Goal: Information Seeking & Learning: Understand process/instructions

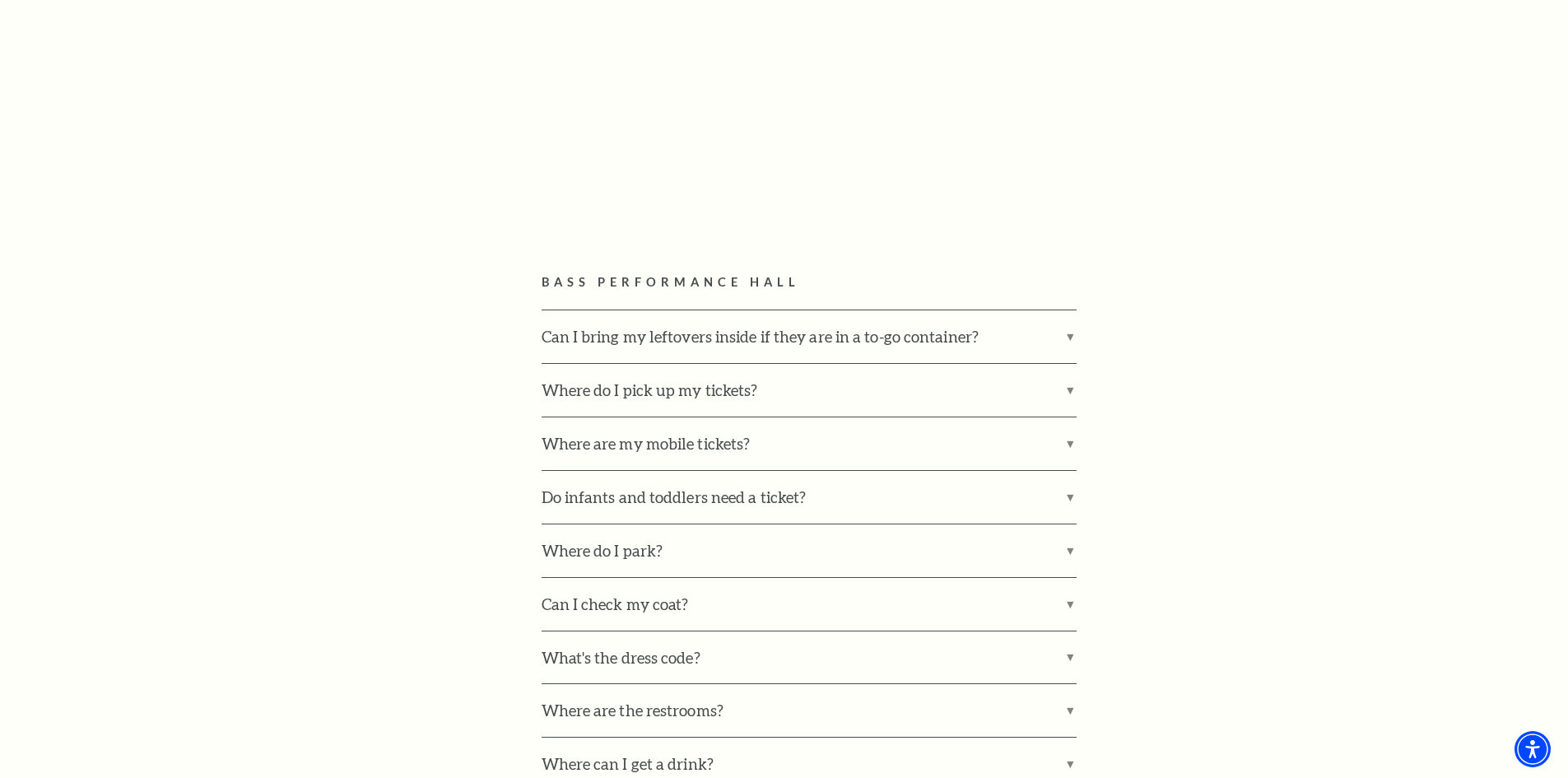
scroll to position [906, 0]
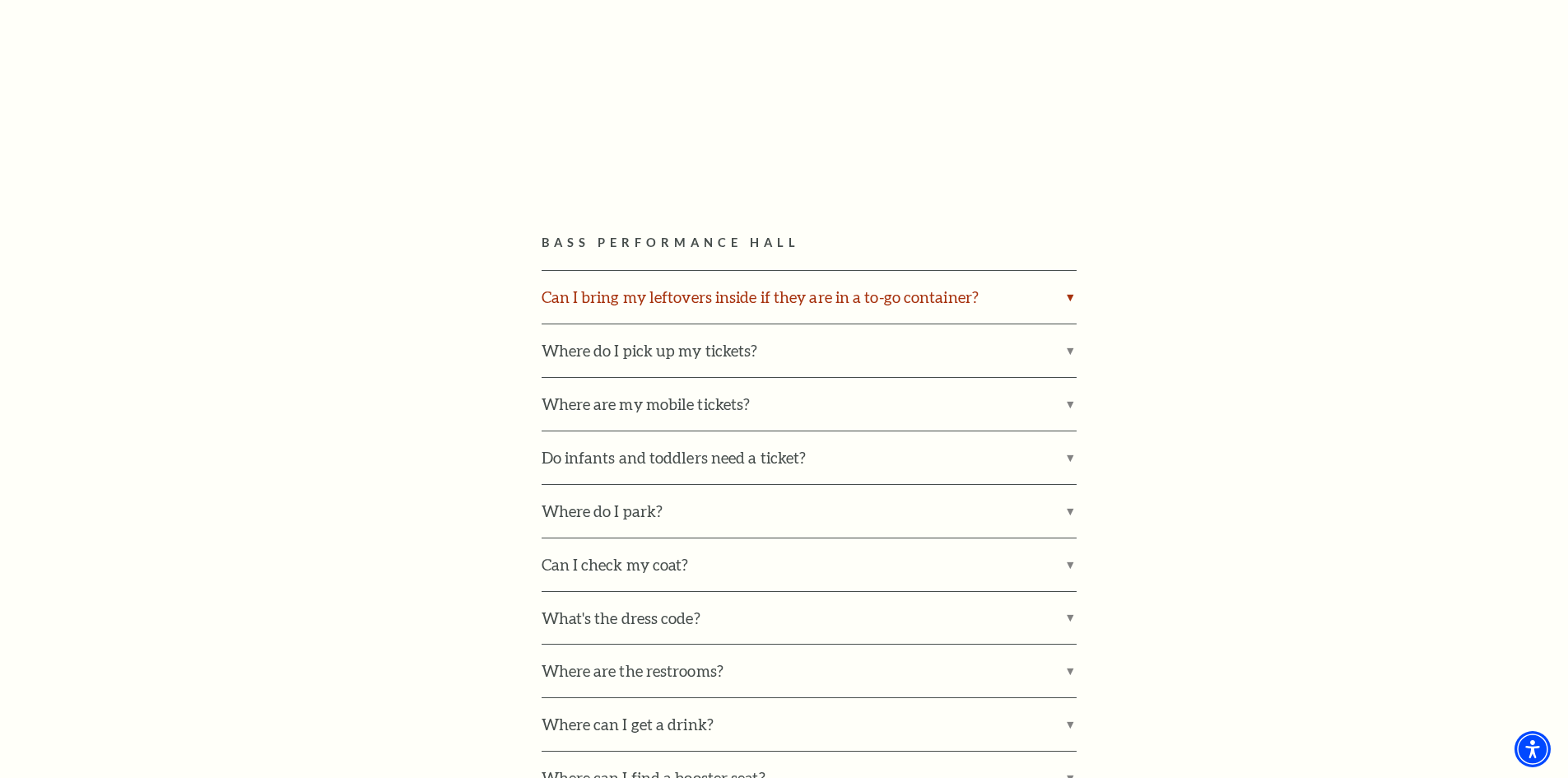
click at [1069, 294] on label "Can I bring my leftovers inside if they are in a to-go container?" at bounding box center [809, 297] width 536 height 52
click at [0, 0] on input "Can I bring my leftovers inside if they are in a to-go container?" at bounding box center [0, 0] width 0 height 0
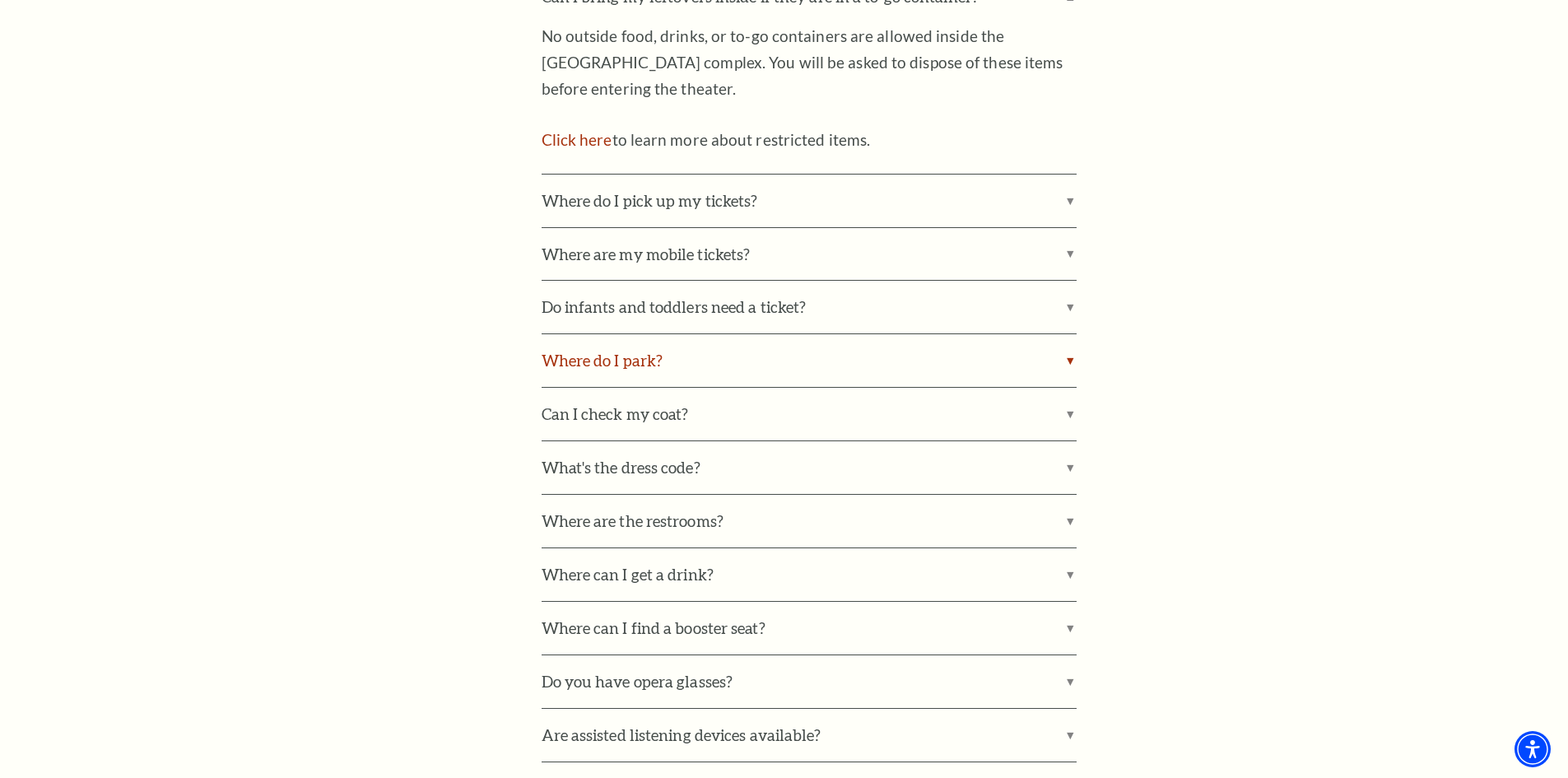
scroll to position [1235, 0]
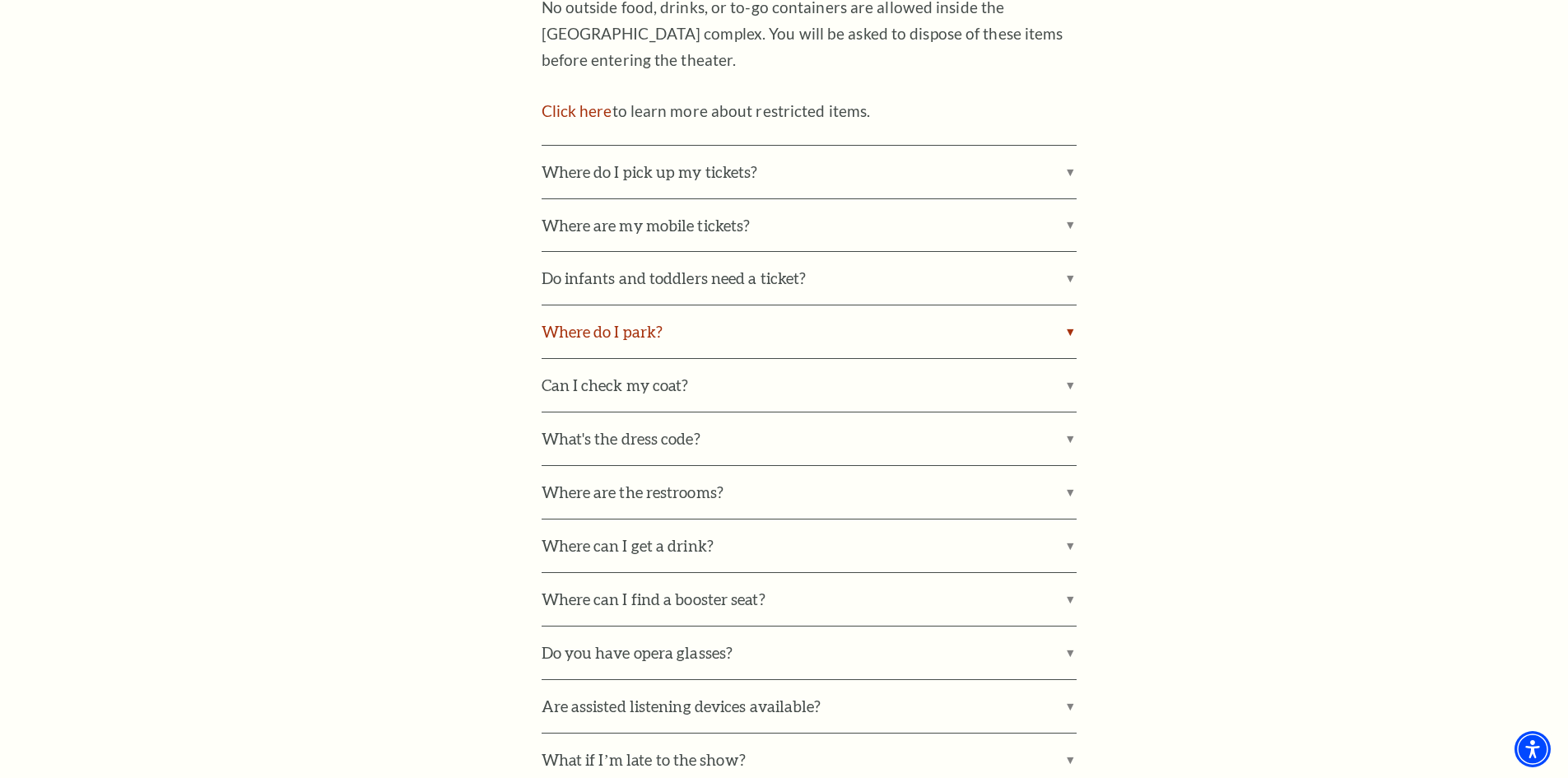
click at [1067, 327] on label "Where do I park?" at bounding box center [809, 331] width 536 height 52
click at [0, 0] on input "Where do I park?" at bounding box center [0, 0] width 0 height 0
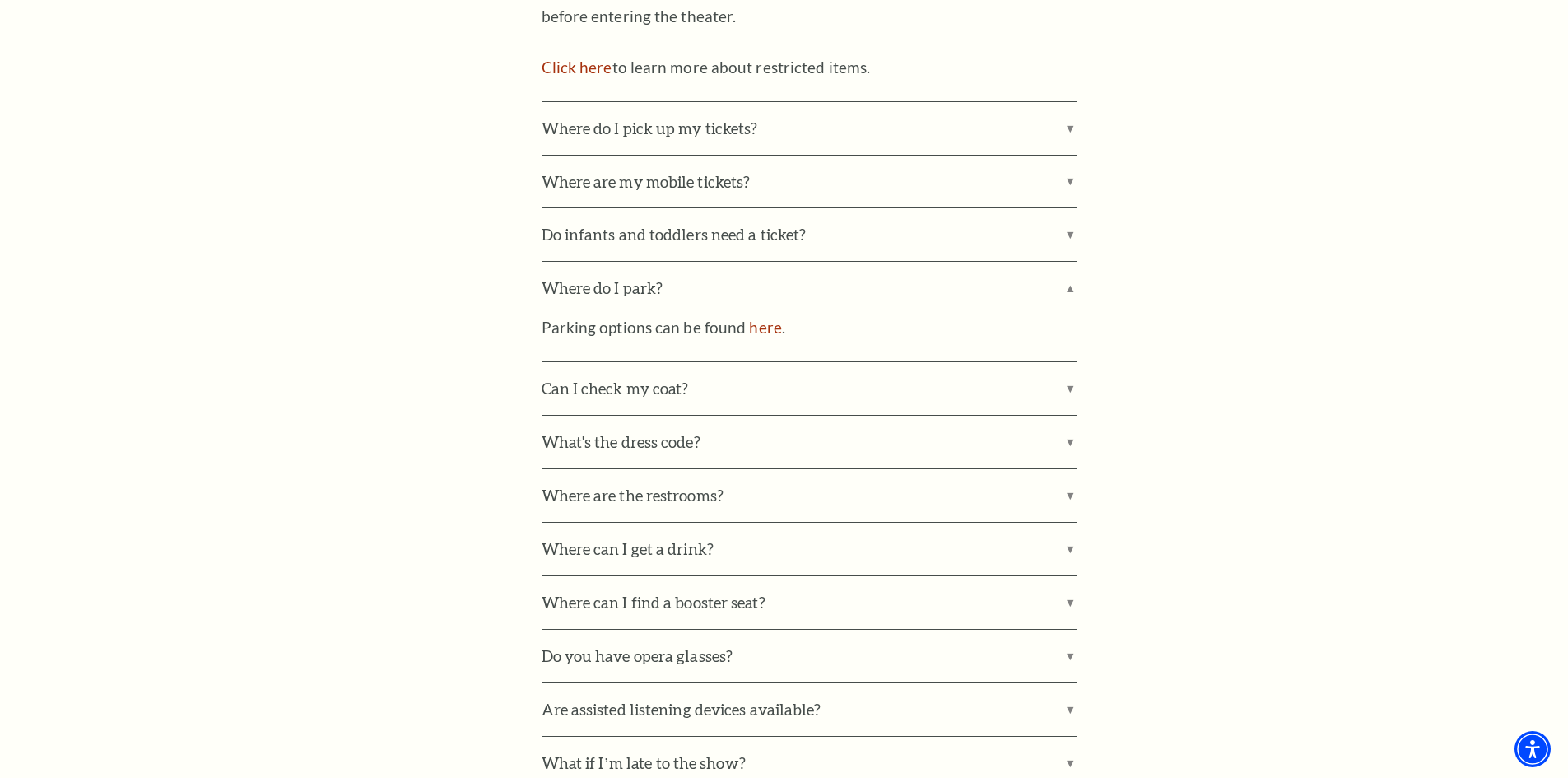
scroll to position [1317, 0]
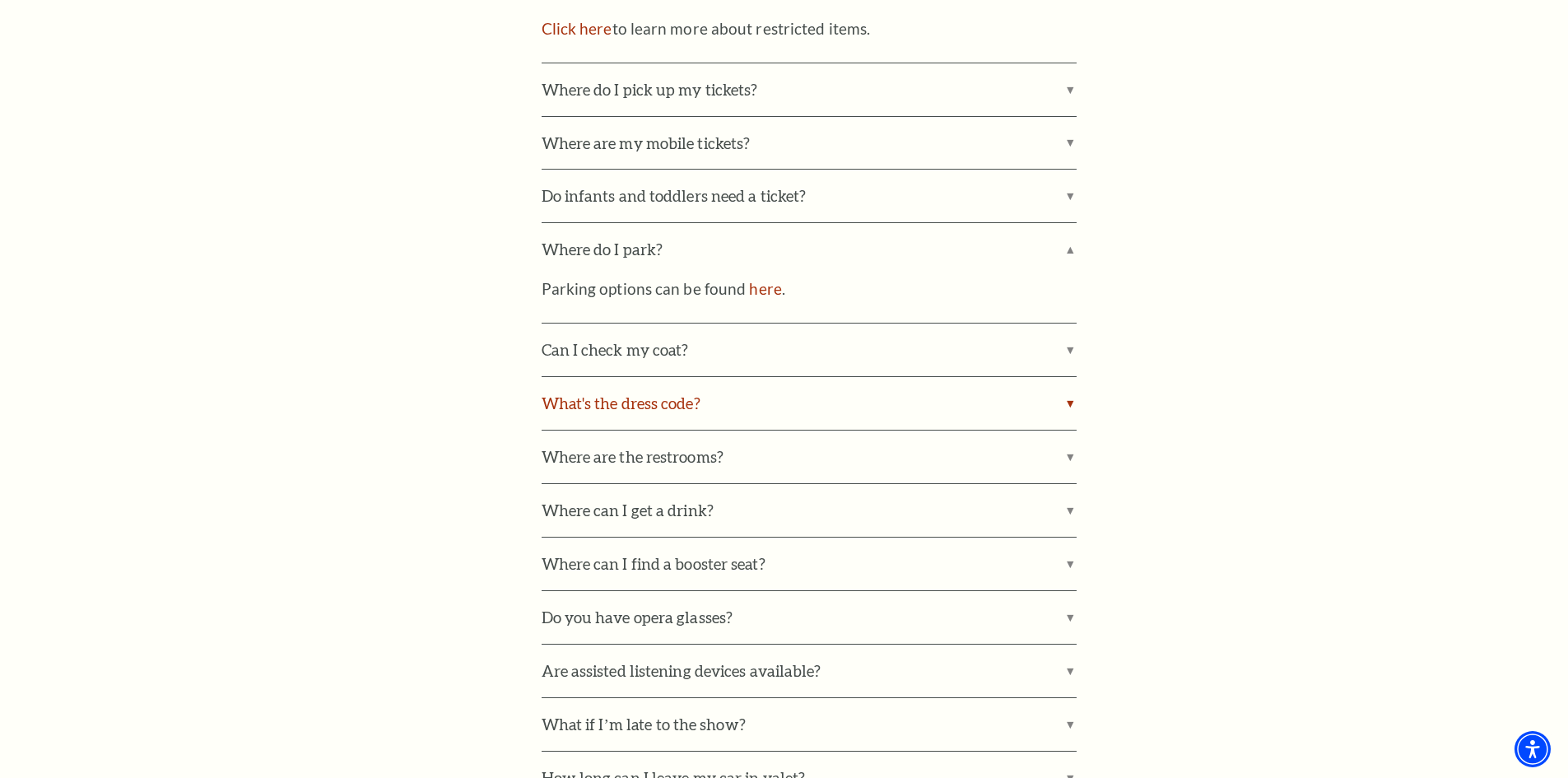
click at [1073, 403] on label "What's the dress code?" at bounding box center [809, 402] width 536 height 52
click at [0, 0] on input "What's the dress code?" at bounding box center [0, 0] width 0 height 0
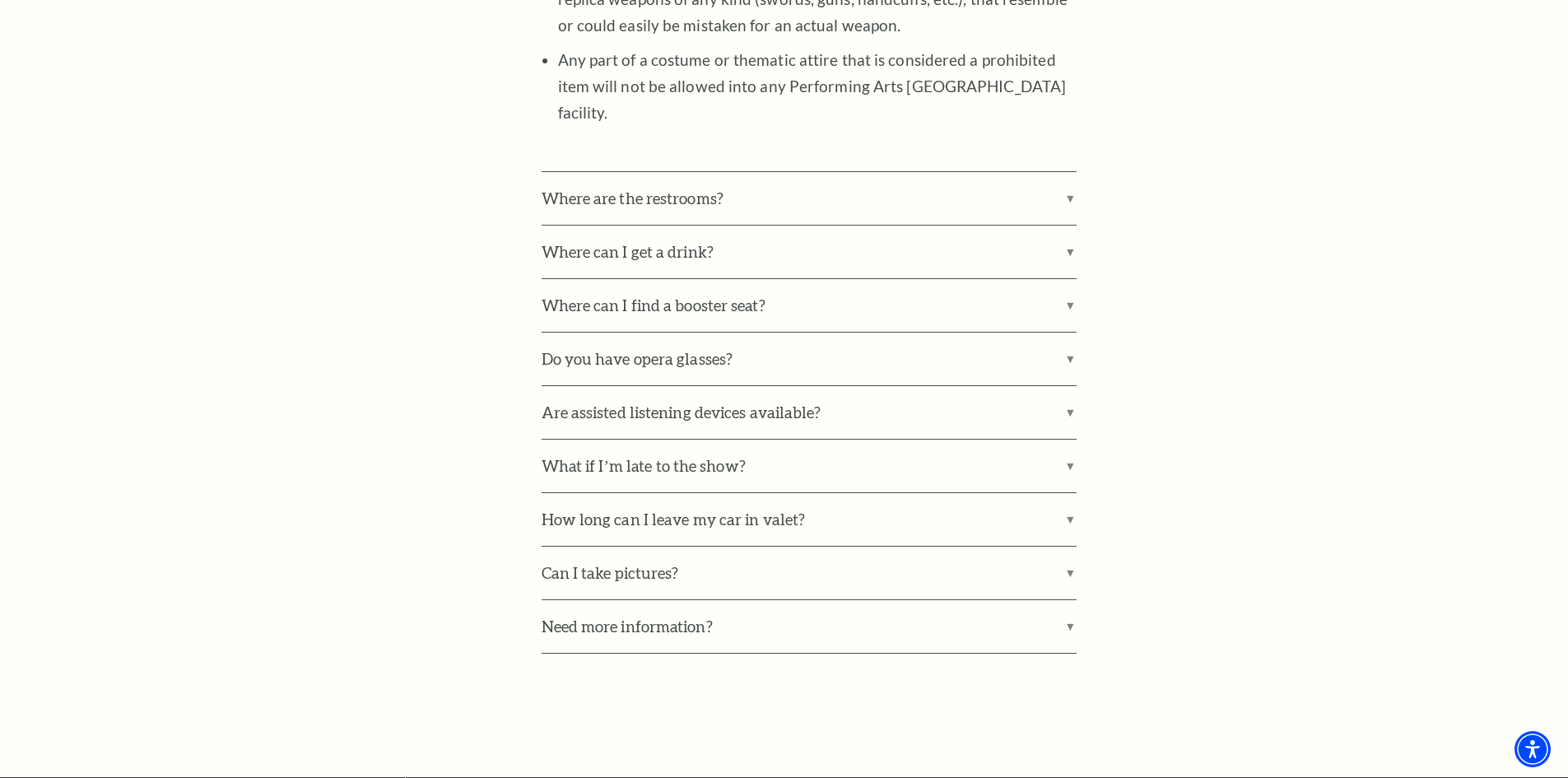
scroll to position [2223, 0]
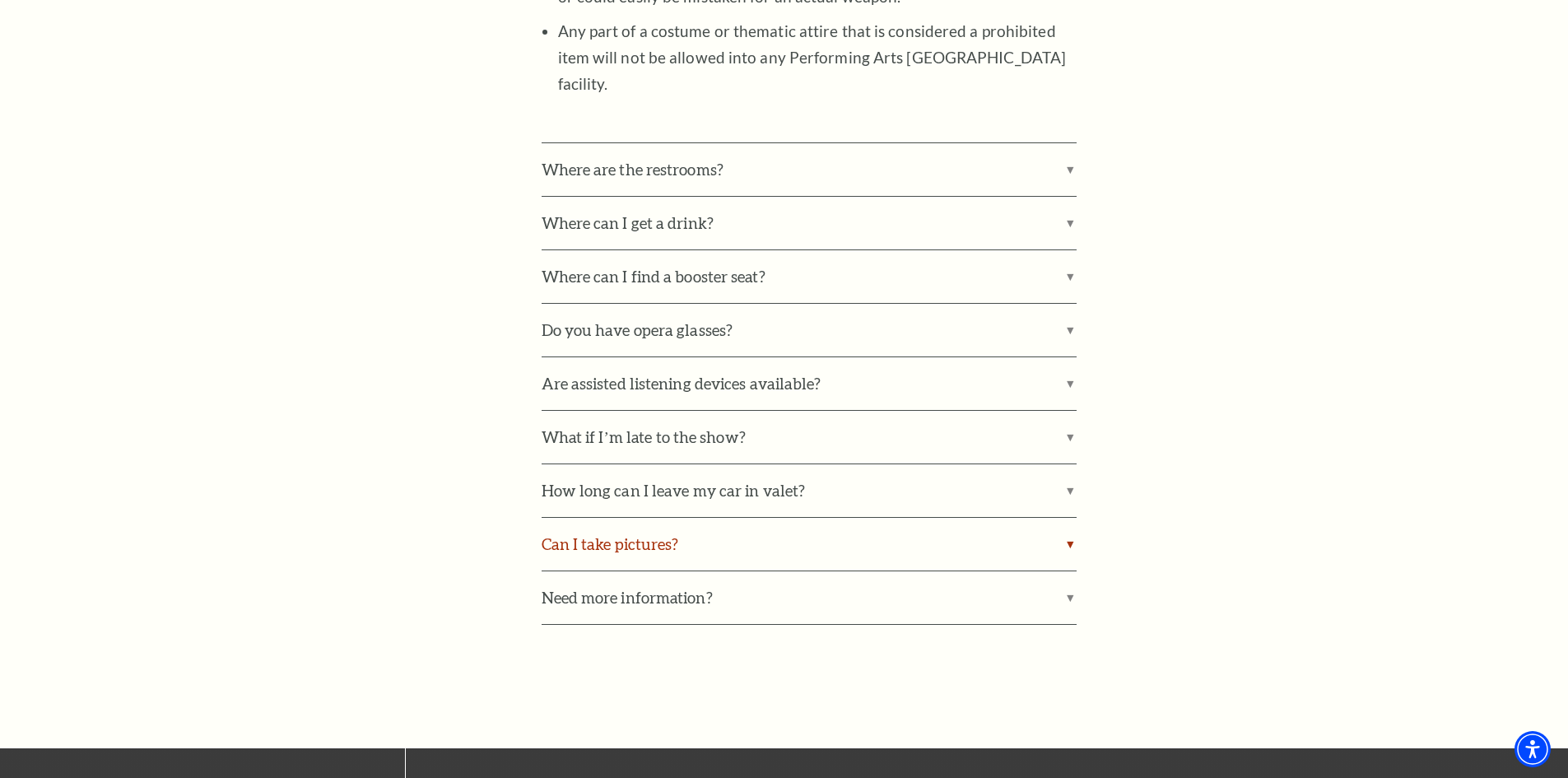
click at [1066, 518] on label "Can I take pictures?" at bounding box center [809, 544] width 536 height 52
click at [0, 0] on input "Can I take pictures?" at bounding box center [0, 0] width 0 height 0
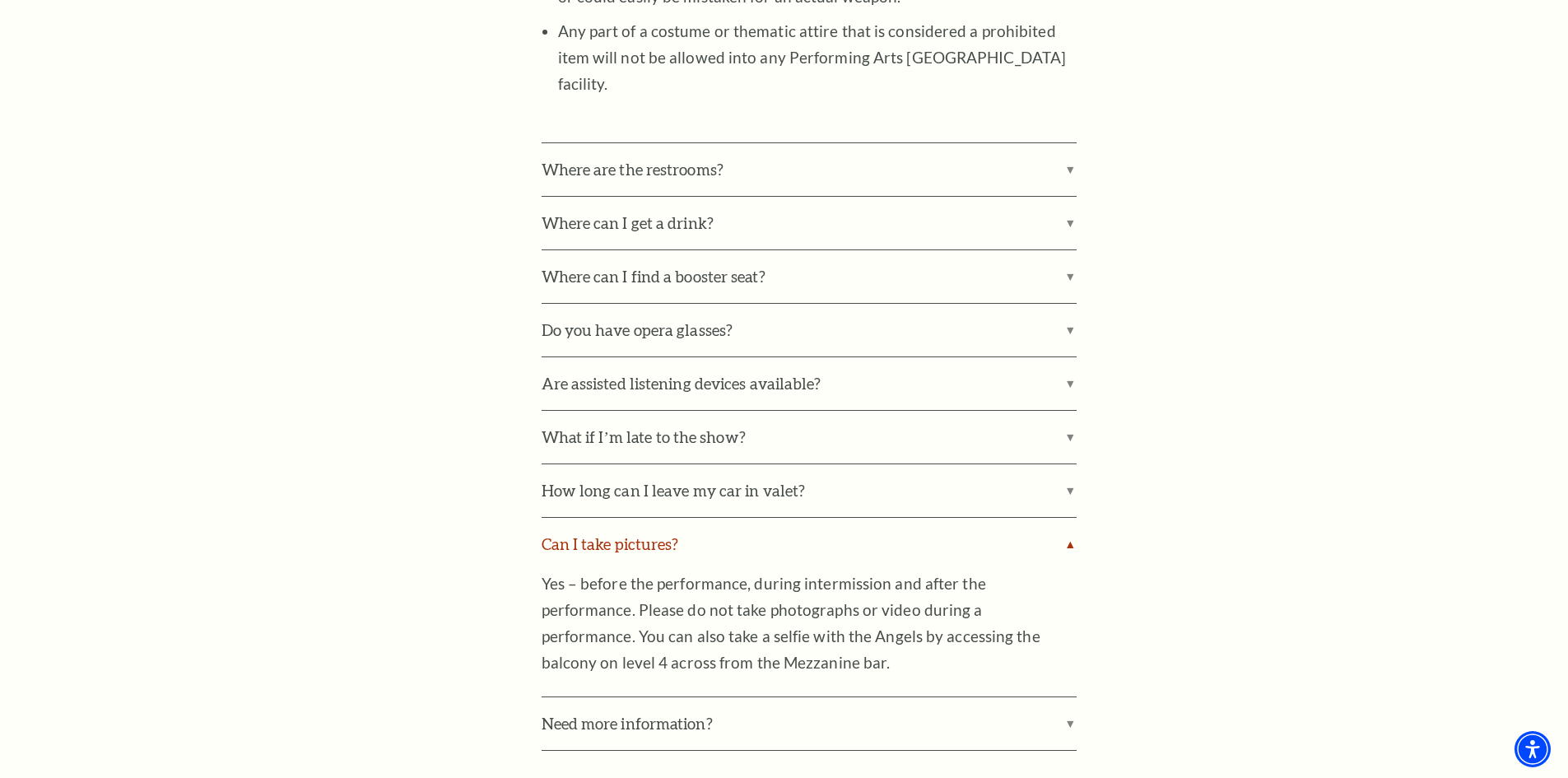
click at [1066, 518] on label "Can I take pictures?" at bounding box center [809, 544] width 536 height 52
click at [0, 0] on input "Can I take pictures?" at bounding box center [0, 0] width 0 height 0
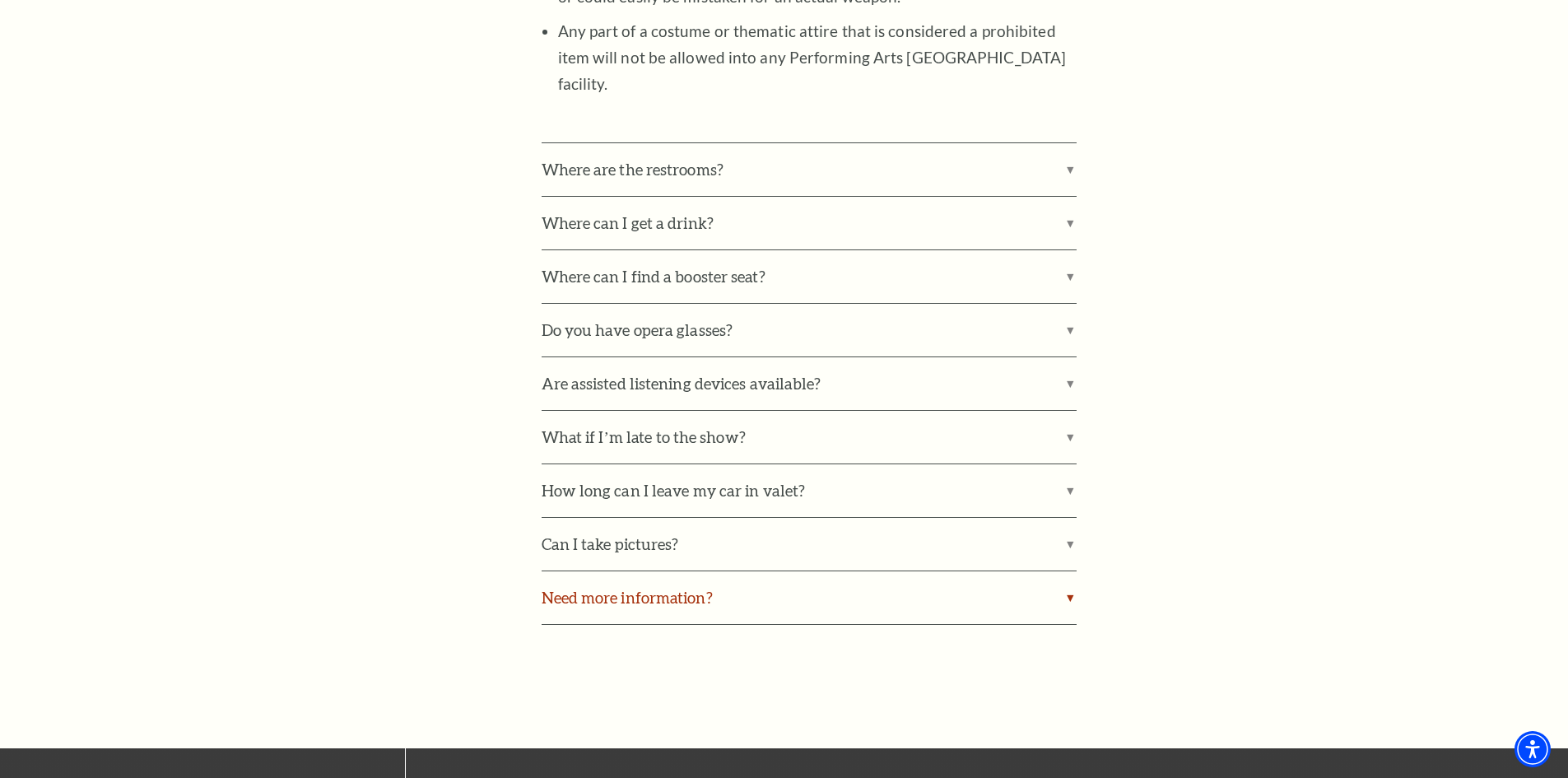
click at [1069, 571] on label "Need more information?" at bounding box center [809, 597] width 536 height 52
click at [0, 0] on input "Need more information?" at bounding box center [0, 0] width 0 height 0
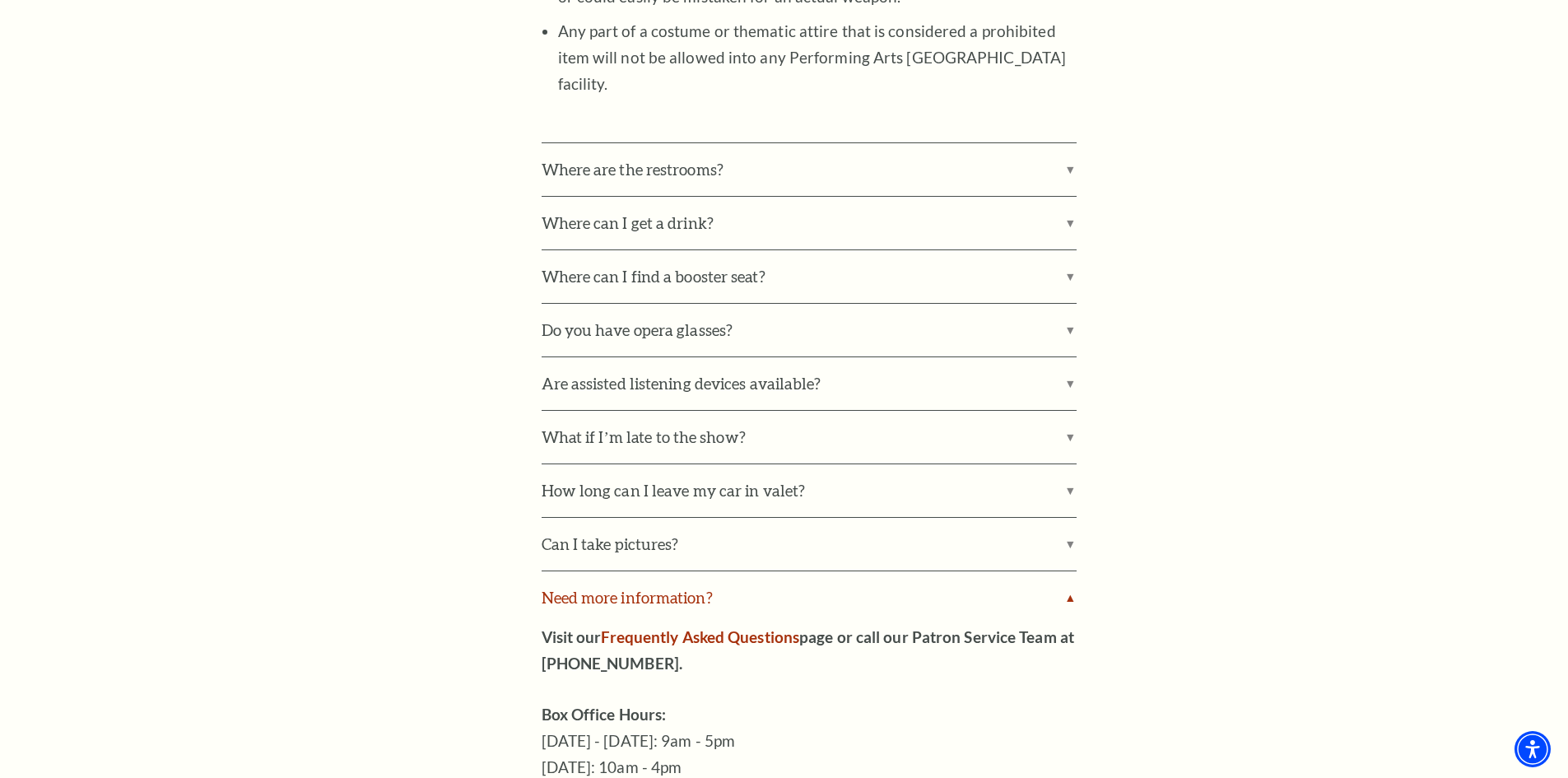
click at [1069, 571] on label "Need more information?" at bounding box center [809, 597] width 536 height 52
click at [0, 0] on input "Need more information?" at bounding box center [0, 0] width 0 height 0
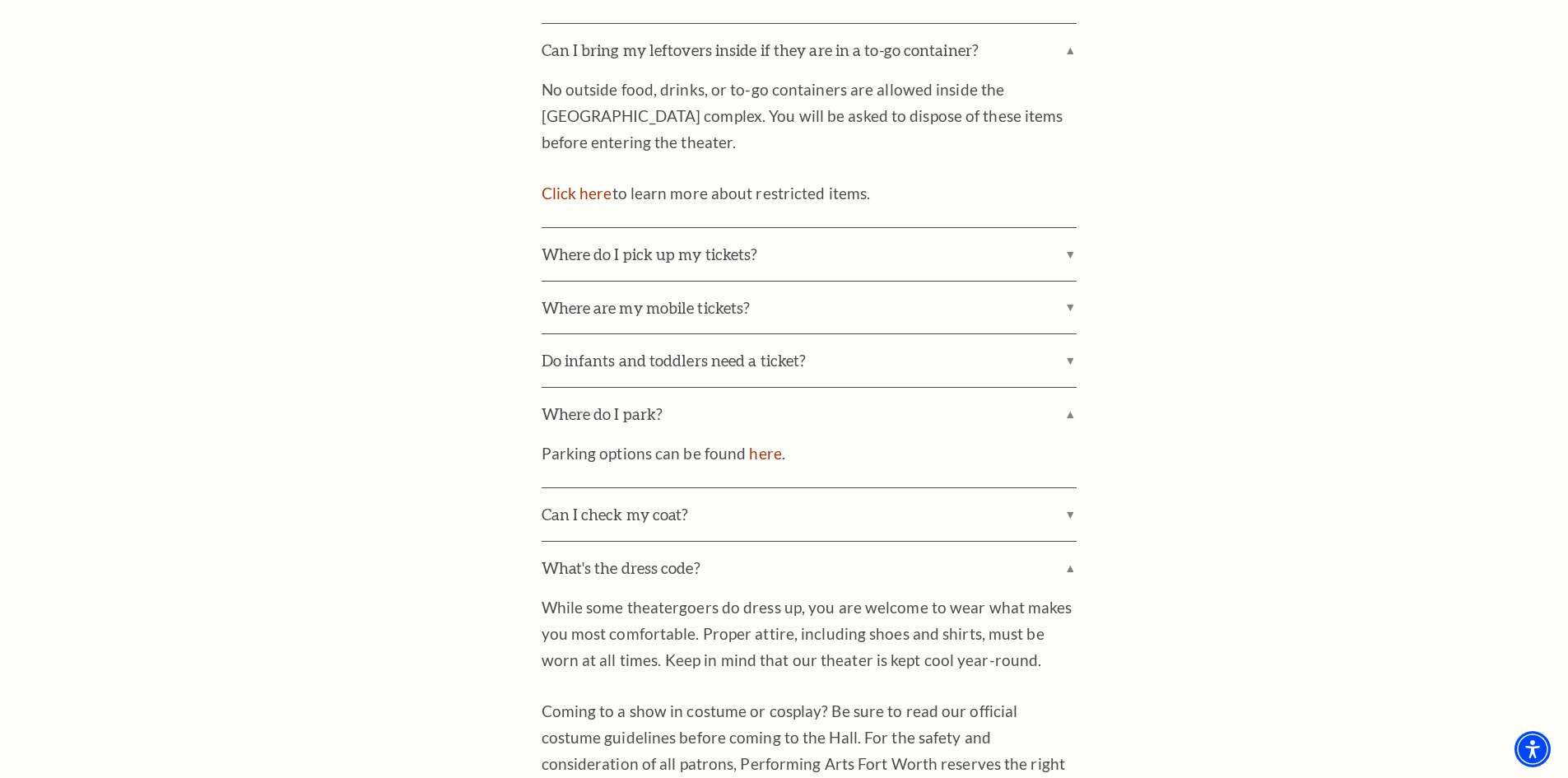
scroll to position [1070, 0]
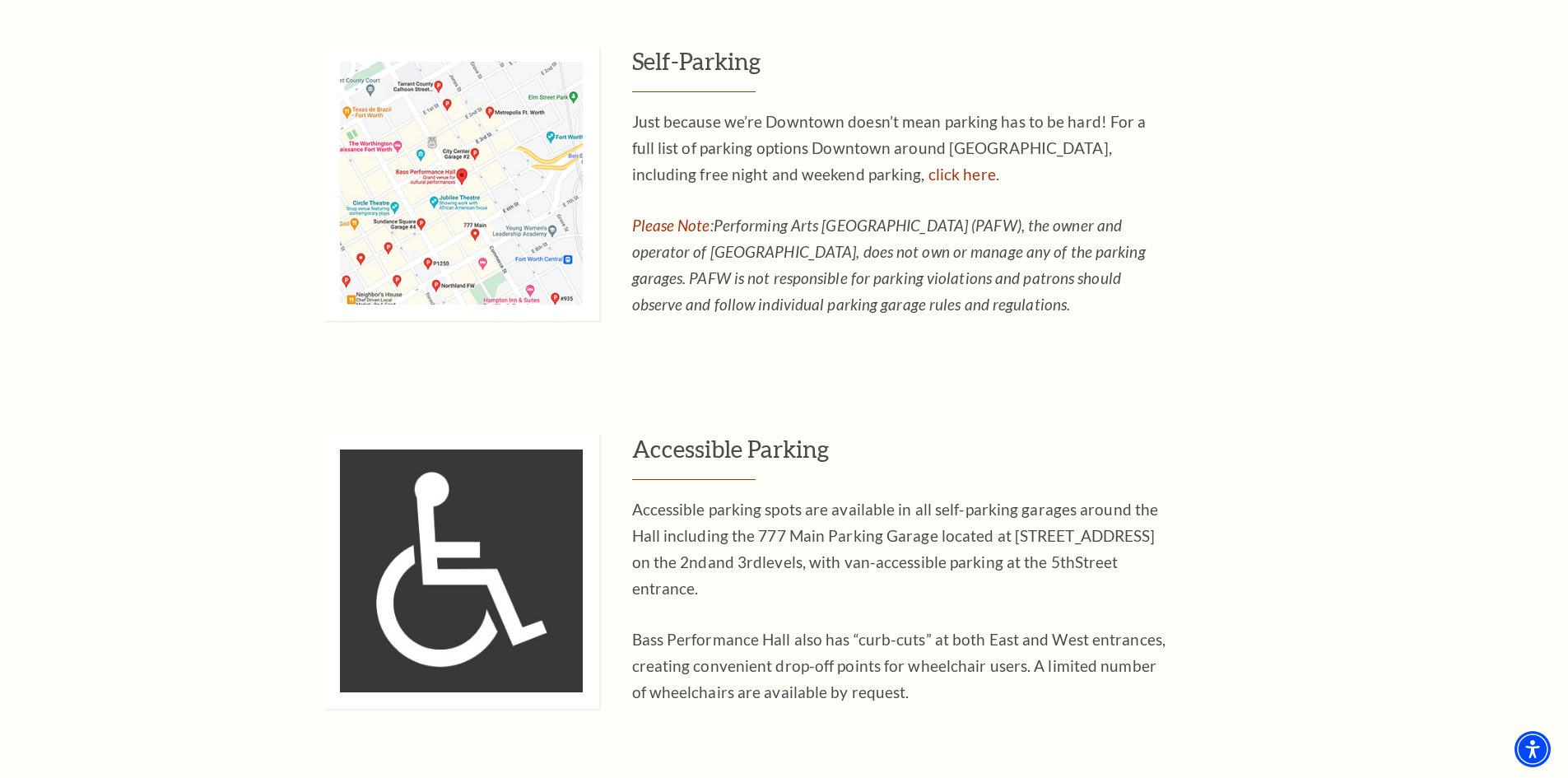
scroll to position [987, 0]
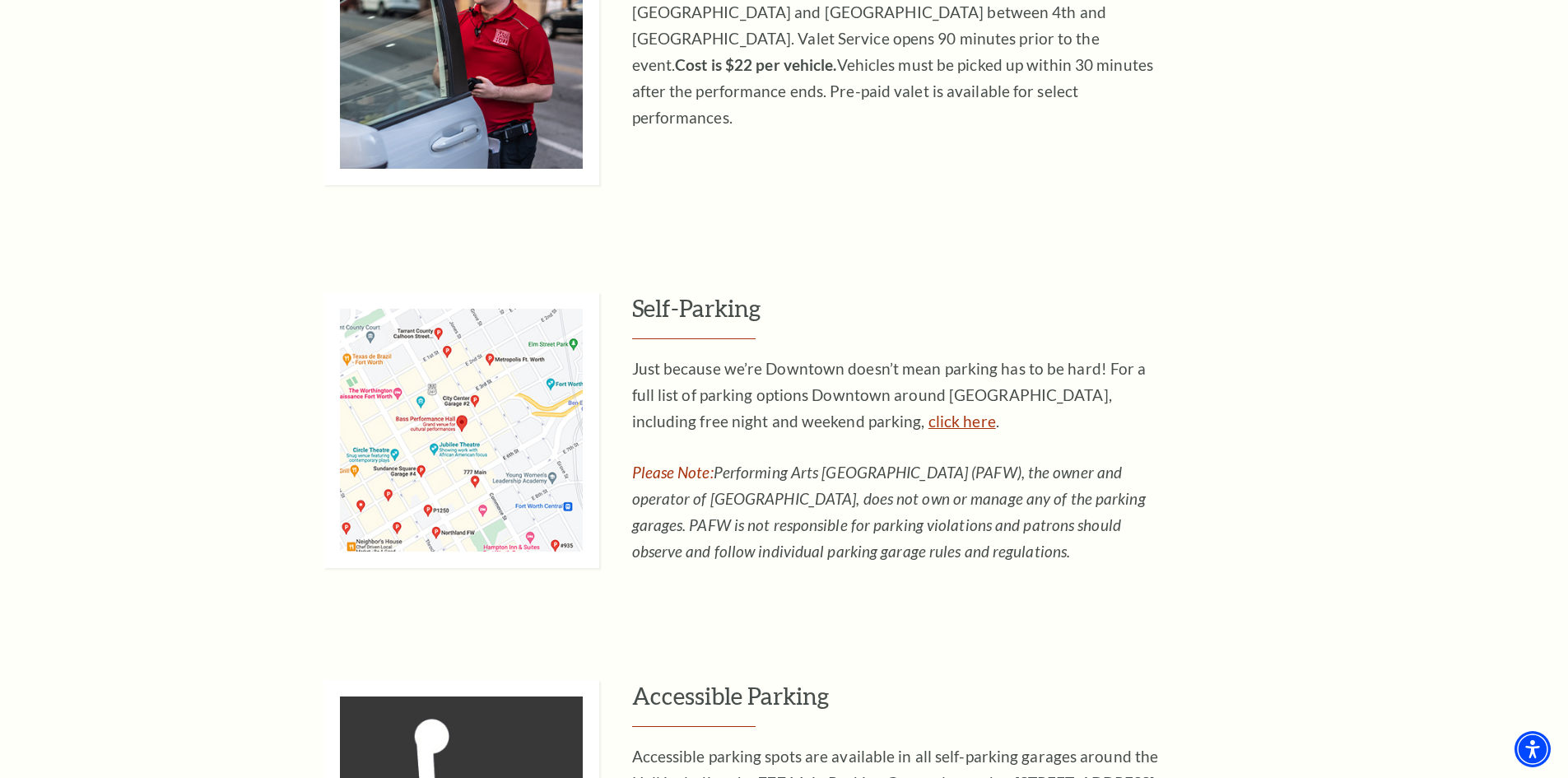
click at [929, 416] on link "click here" at bounding box center [962, 421] width 67 height 19
